Goal: Information Seeking & Learning: Learn about a topic

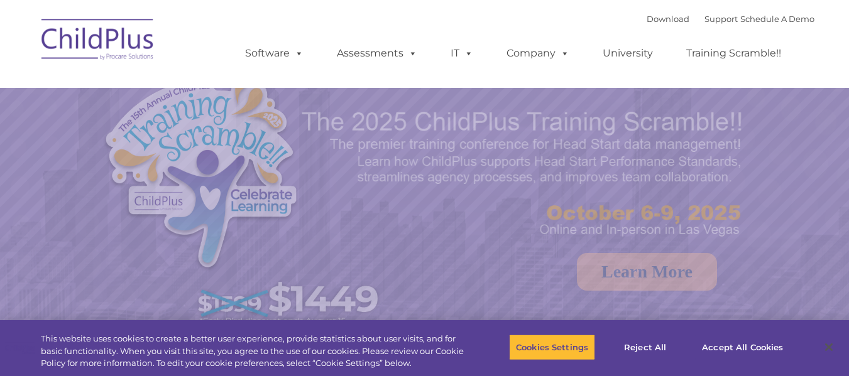
select select "MEDIUM"
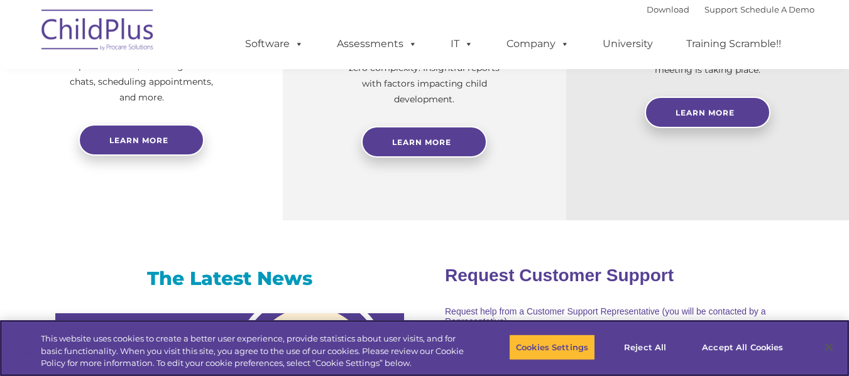
scroll to position [630, 0]
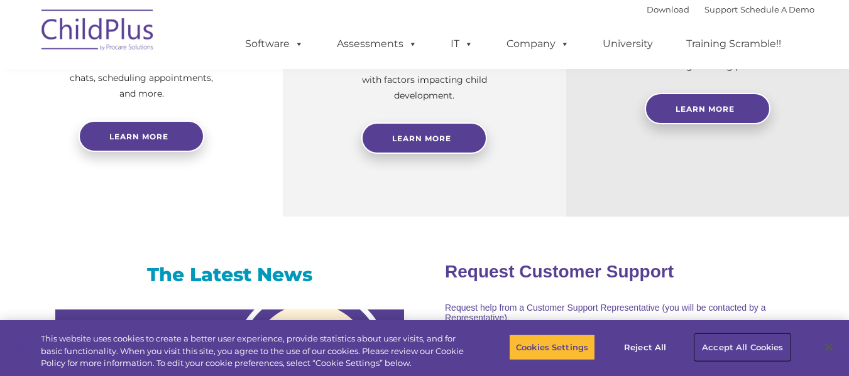
click at [716, 343] on button "Accept All Cookies" at bounding box center [742, 347] width 95 height 26
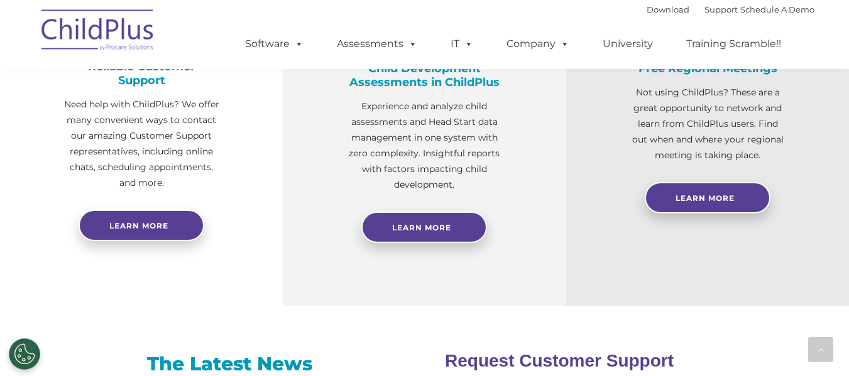
scroll to position [0, 0]
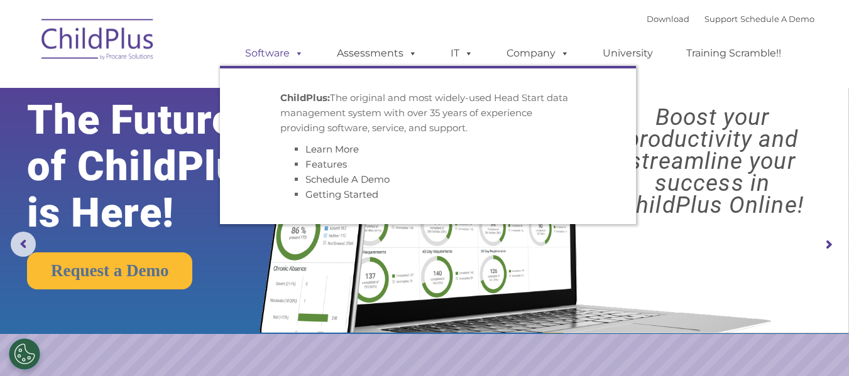
click at [298, 52] on span at bounding box center [297, 53] width 14 height 12
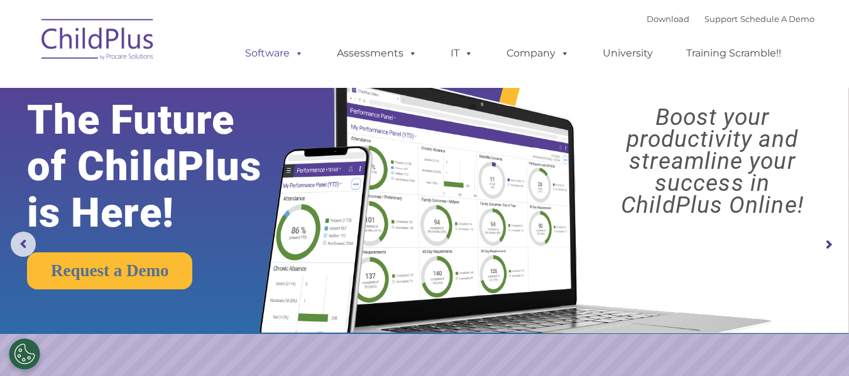
click at [299, 53] on span at bounding box center [297, 53] width 14 height 12
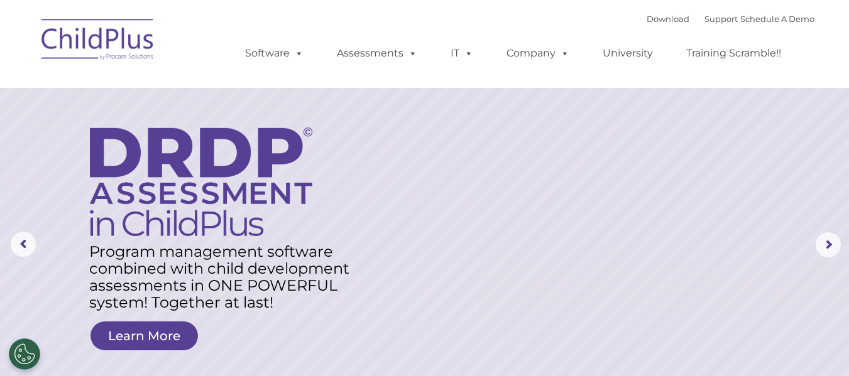
click at [107, 40] on img at bounding box center [98, 41] width 126 height 63
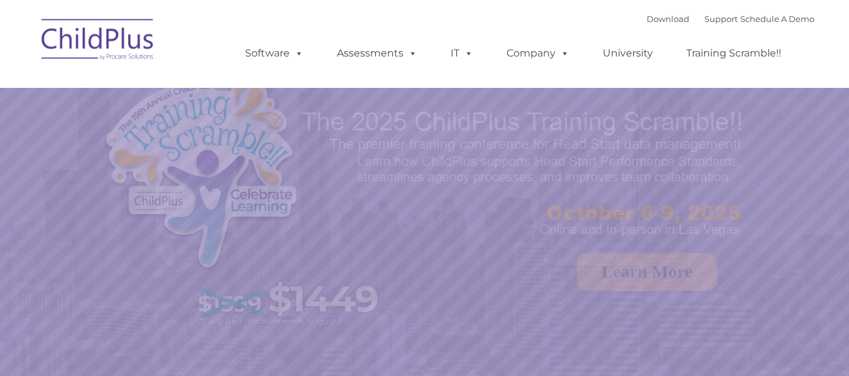
select select "MEDIUM"
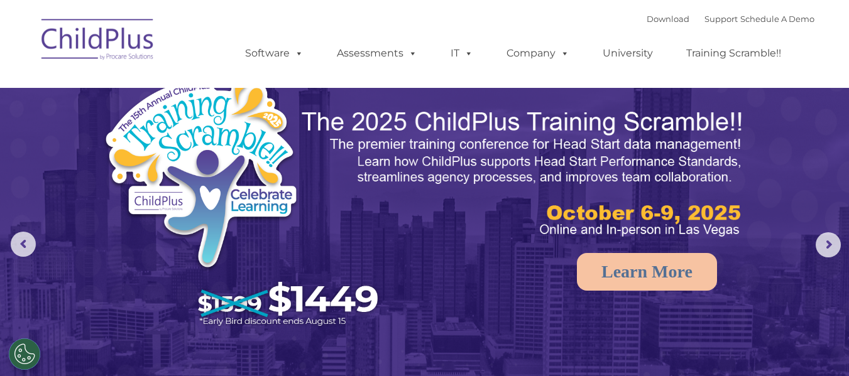
click at [470, 31] on ul "Software ChildPlus: The original and most widely-used Head Start data managemen…" at bounding box center [517, 53] width 595 height 50
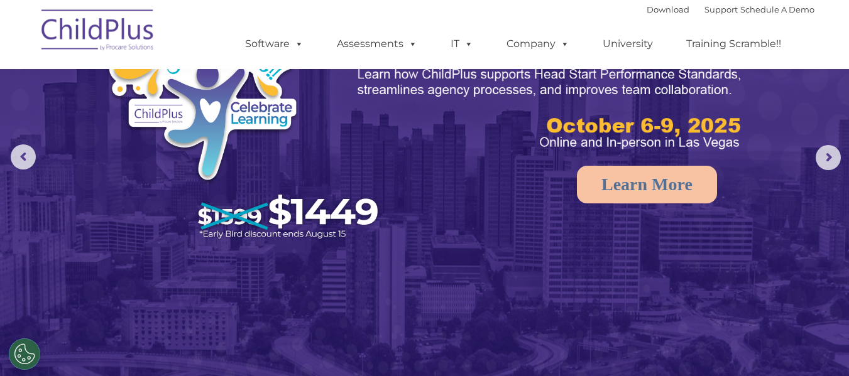
scroll to position [77, 0]
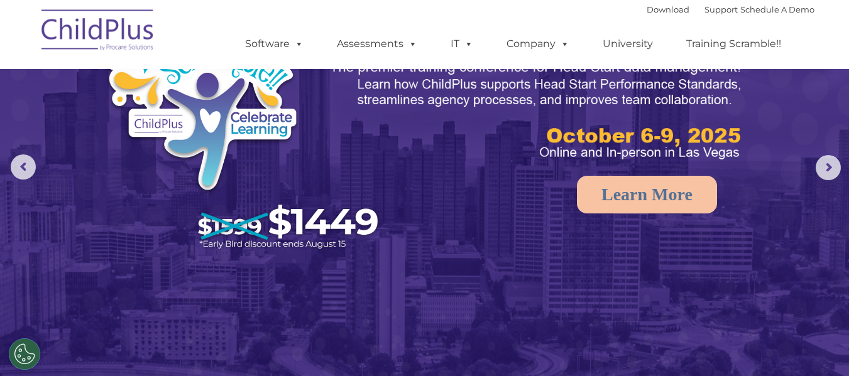
click at [835, 155] on img at bounding box center [424, 190] width 849 height 534
click at [832, 168] on rs-arrow at bounding box center [828, 167] width 25 height 25
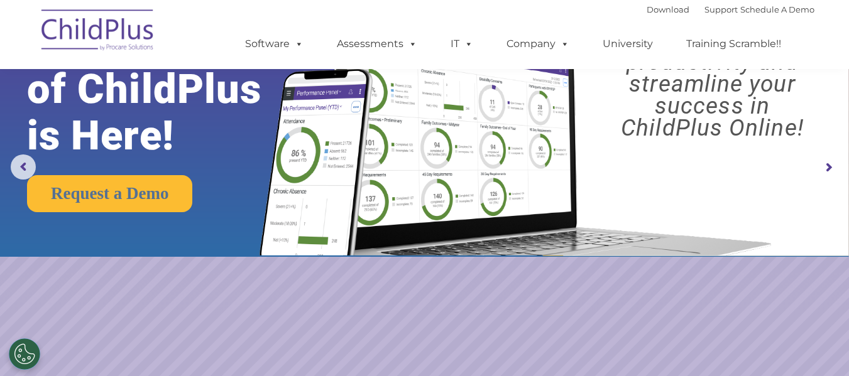
click at [832, 168] on rs-arrow at bounding box center [828, 167] width 25 height 25
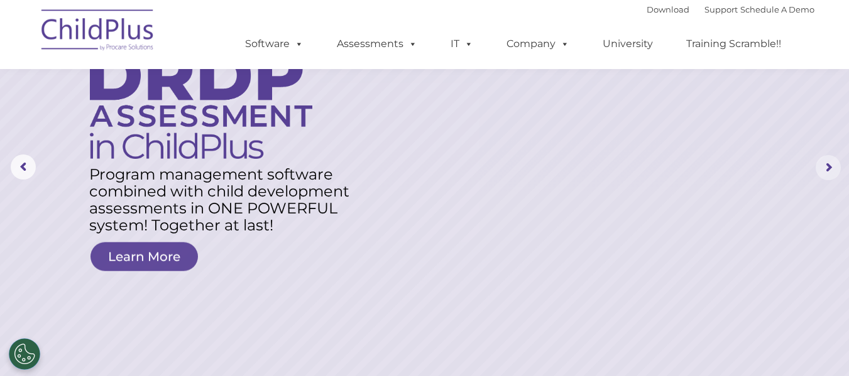
click at [832, 168] on rs-arrow at bounding box center [828, 167] width 25 height 25
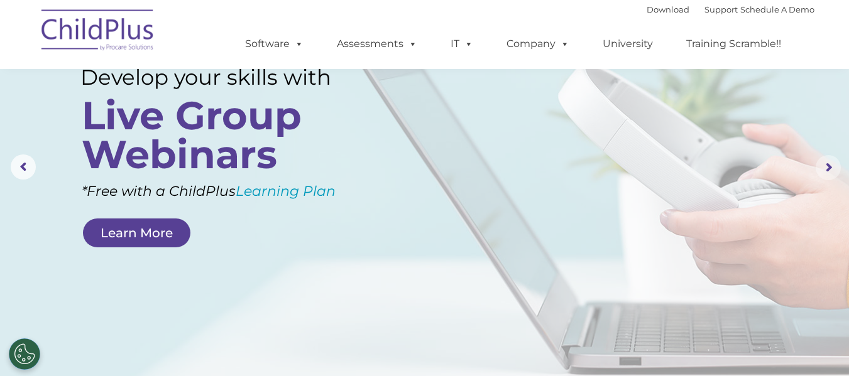
click at [832, 168] on rs-arrow at bounding box center [828, 167] width 25 height 25
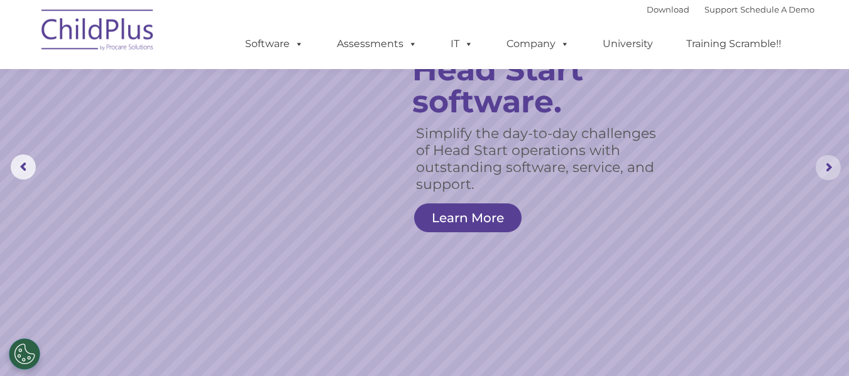
click at [832, 168] on rs-arrow at bounding box center [828, 167] width 25 height 25
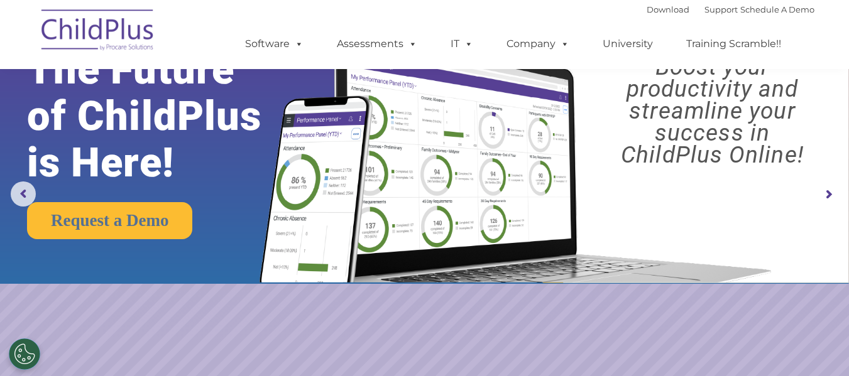
scroll to position [0, 0]
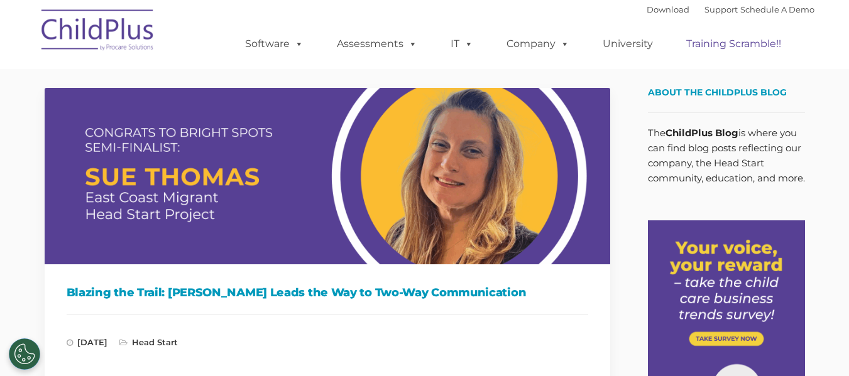
click at [744, 43] on link "Training Scramble!!" at bounding box center [734, 43] width 120 height 25
click at [615, 36] on link "University" at bounding box center [627, 43] width 75 height 25
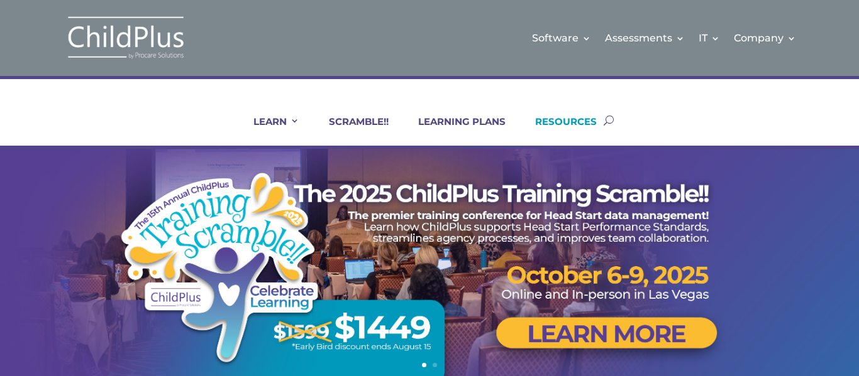
click at [576, 123] on link "RESOURCES" at bounding box center [557, 131] width 77 height 30
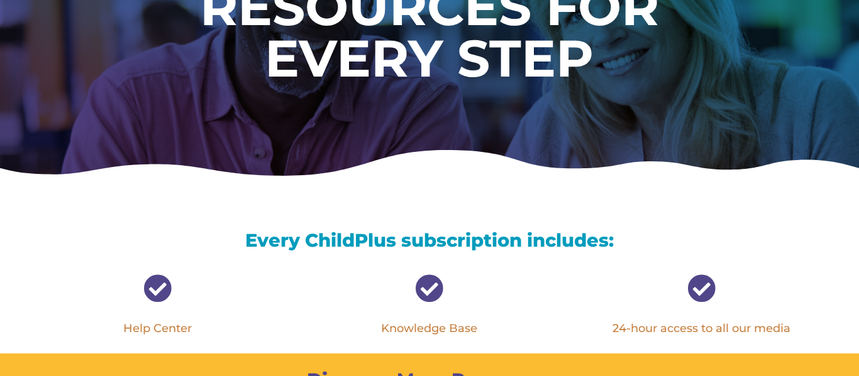
scroll to position [233, 0]
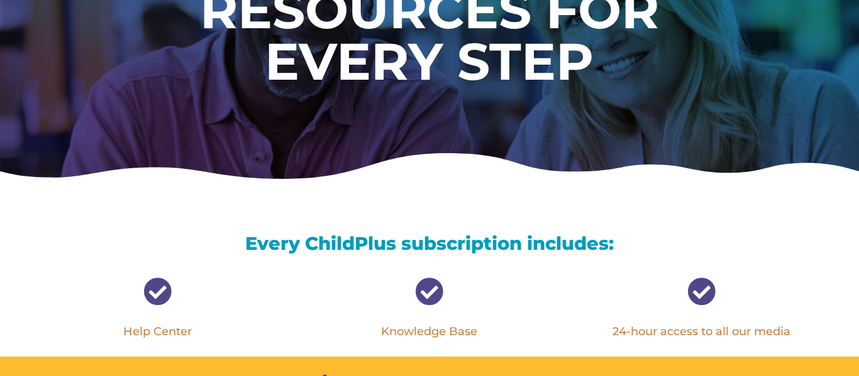
click at [412, 327] on link "Knowledge Base" at bounding box center [429, 332] width 96 height 14
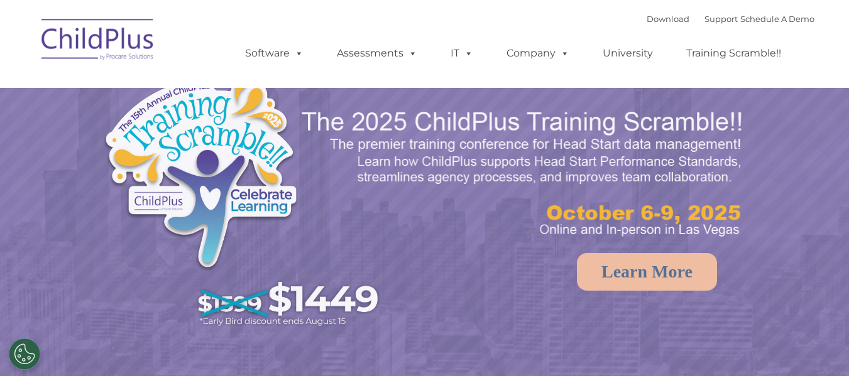
select select "MEDIUM"
